Goal: Information Seeking & Learning: Learn about a topic

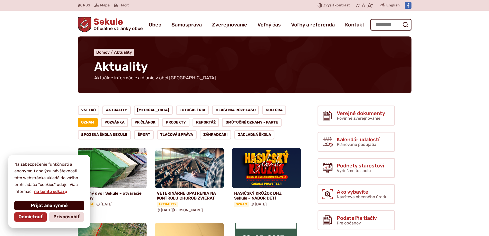
click at [50, 205] on span "Prijať anonymné" at bounding box center [49, 206] width 37 height 6
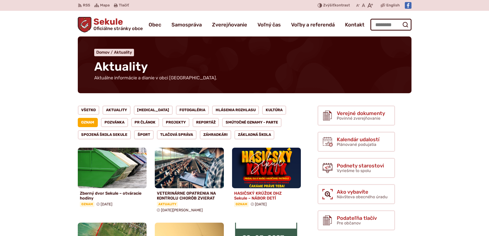
click at [264, 193] on h4 "HASIČSKÝ KRÚŽOK DHZ Sekule – NÁBOR DETÍ" at bounding box center [266, 196] width 65 height 10
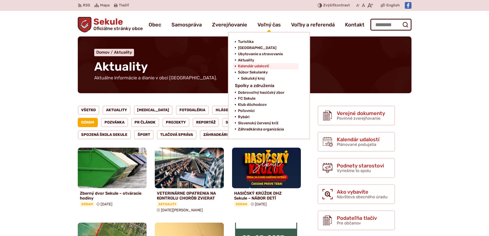
click at [260, 65] on span "Kalendár udalostí" at bounding box center [253, 66] width 31 height 6
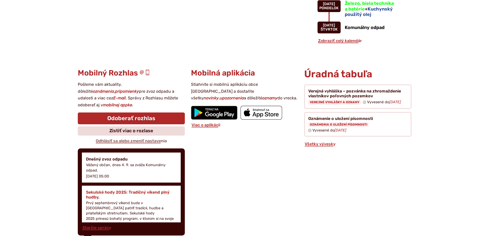
click at [115, 190] on h4 "Sekulské hody 2025: Tradičný víkend plný hudby," at bounding box center [131, 195] width 91 height 10
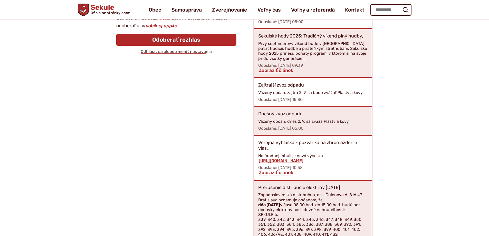
scroll to position [103, 0]
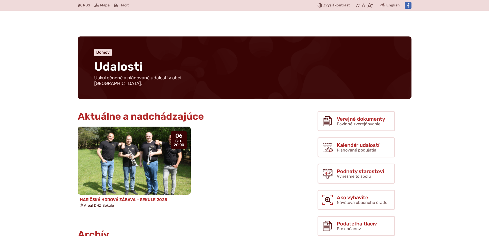
scroll to position [51, 0]
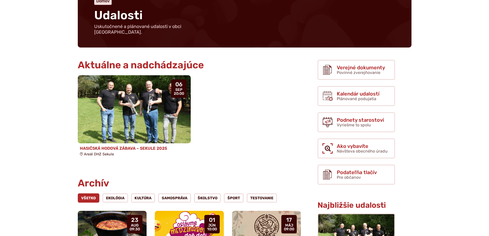
click at [130, 116] on img at bounding box center [134, 109] width 130 height 78
click at [152, 107] on img at bounding box center [134, 109] width 130 height 78
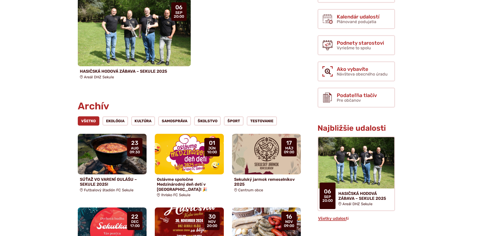
scroll to position [154, 0]
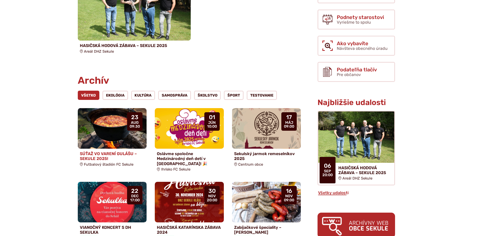
click at [116, 123] on img at bounding box center [111, 128] width 79 height 47
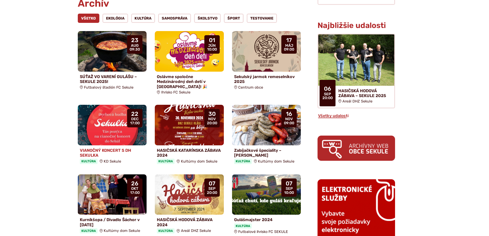
scroll to position [257, 0]
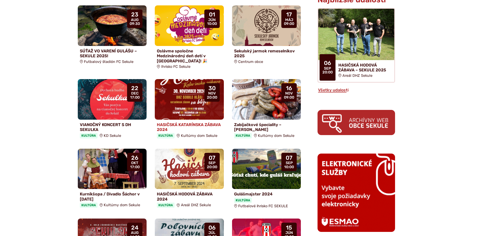
click at [186, 98] on img at bounding box center [189, 99] width 79 height 47
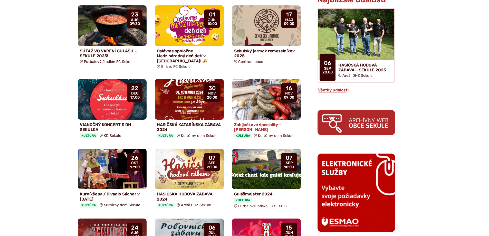
click at [267, 103] on img at bounding box center [266, 99] width 79 height 47
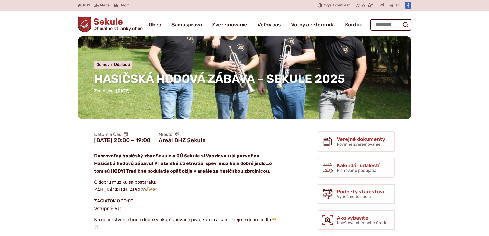
click at [276, 76] on span "HASIČSKÁ HODOVÁ ZÁBAVA – SEKULE 2025" at bounding box center [219, 79] width 251 height 14
click at [258, 77] on span "HASIČSKÁ HODOVÁ ZÁBAVA – SEKULE 2025" at bounding box center [219, 79] width 251 height 14
click at [285, 88] on p "Zverejnené 21.7.2025 ." at bounding box center [244, 91] width 301 height 7
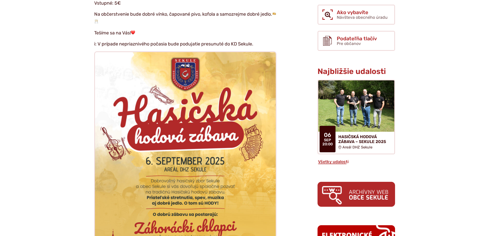
scroll to position [231, 0]
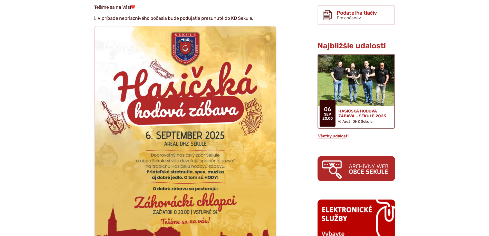
click at [355, 77] on img at bounding box center [356, 80] width 87 height 59
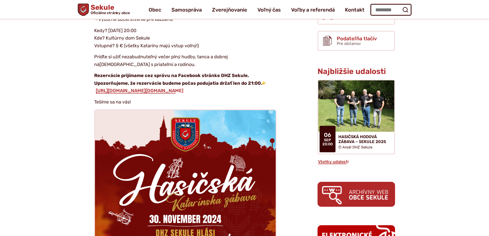
scroll to position [103, 0]
